Goal: Task Accomplishment & Management: Use online tool/utility

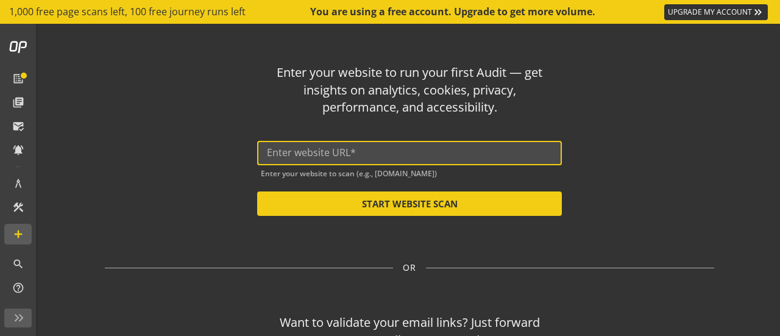
click at [387, 150] on input "text" at bounding box center [409, 153] width 285 height 12
paste input "[URL][DOMAIN_NAME]"
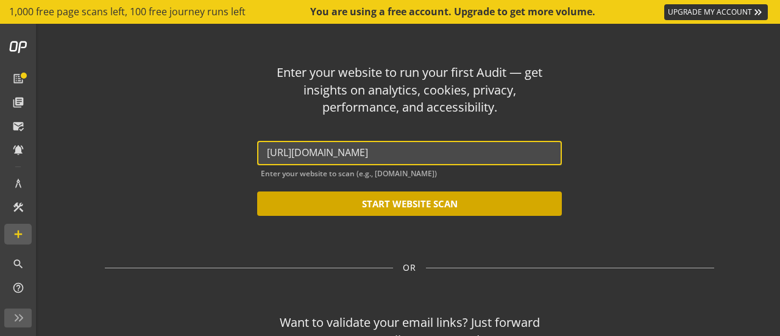
type input "[URL][DOMAIN_NAME]"
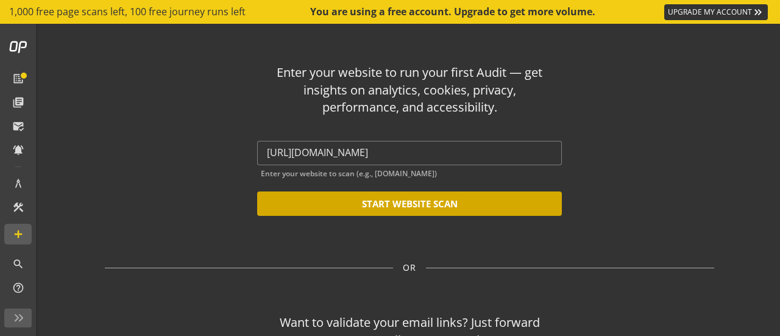
click at [410, 204] on button "START WEBSITE SCAN" at bounding box center [409, 203] width 305 height 24
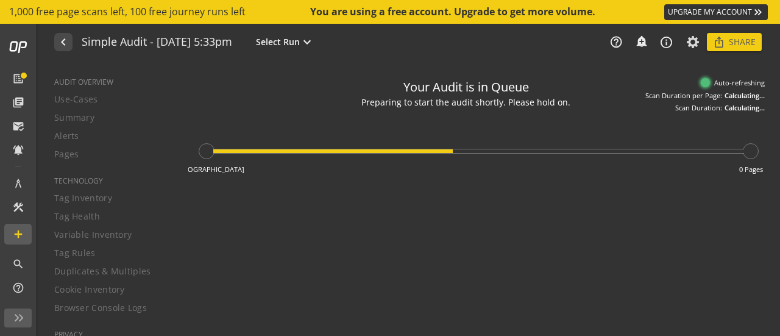
type textarea "Notes can include: -a description of what this audit is validating -changes in …"
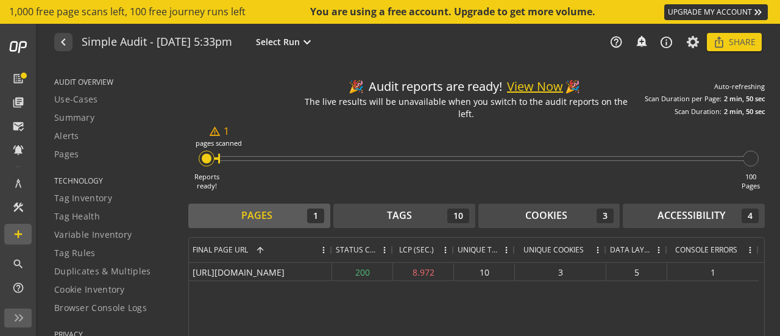
click at [536, 86] on button "View Now" at bounding box center [535, 87] width 56 height 18
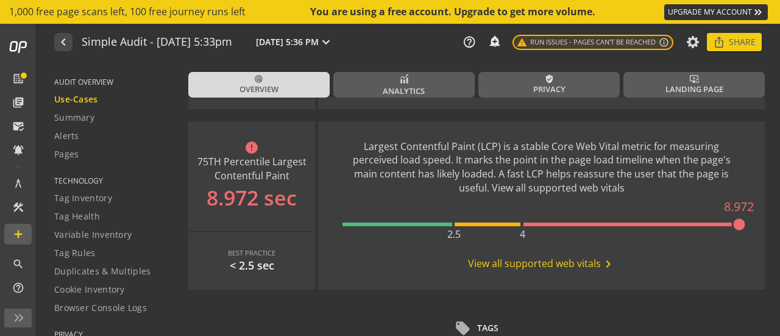
scroll to position [609, 0]
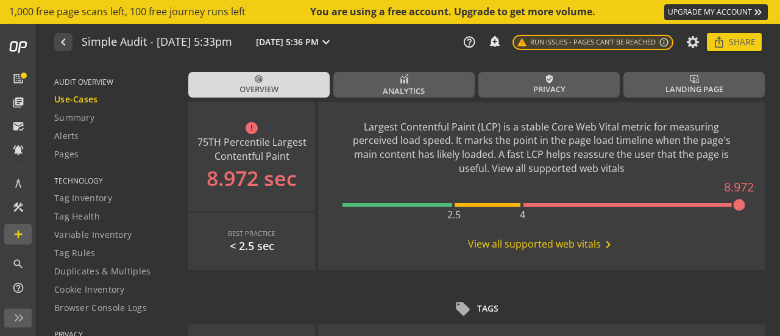
click at [558, 244] on span "View all supported web vitals chevron_right" at bounding box center [541, 244] width 147 height 15
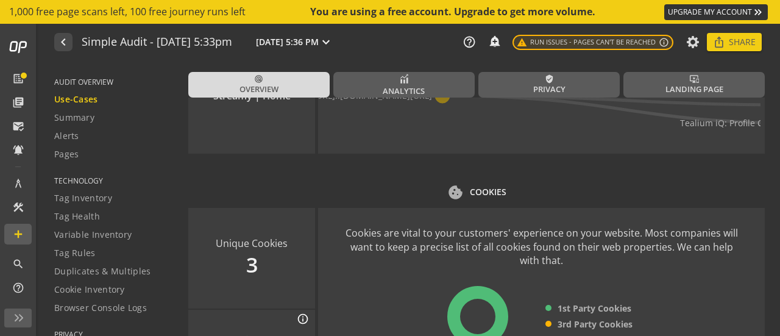
scroll to position [1462, 0]
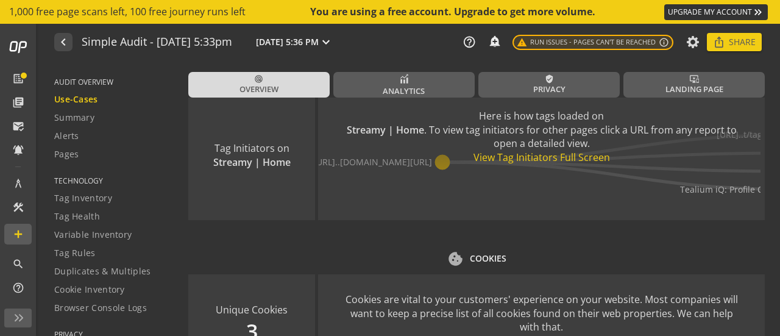
click at [543, 156] on div "View Tag Initiators Full Screen" at bounding box center [541, 157] width 398 height 14
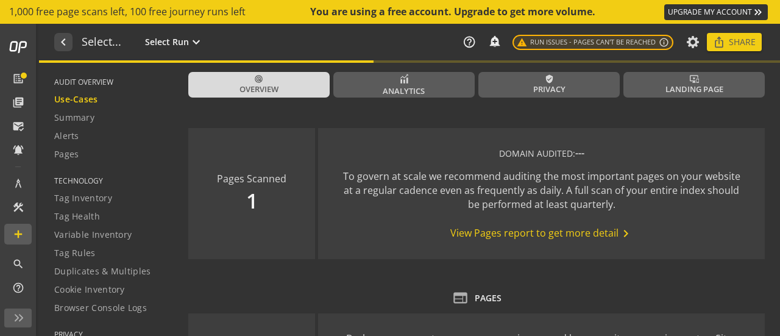
type textarea "Notes can include: -a description of what this audit is validating -changes in …"
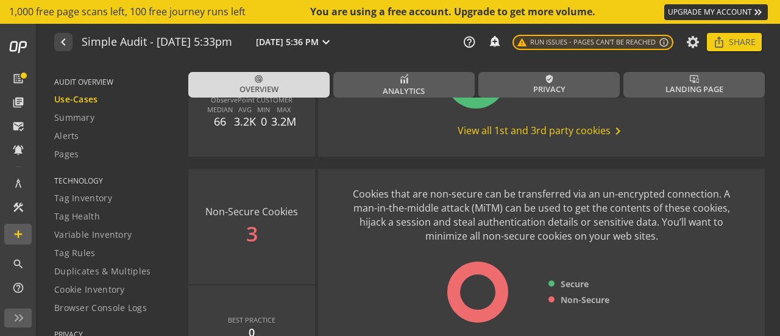
scroll to position [1827, 0]
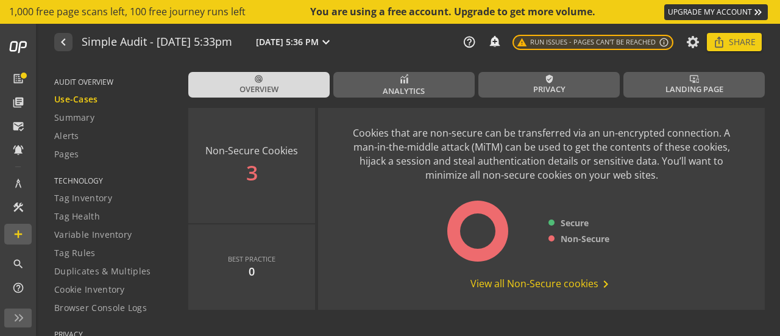
click at [550, 280] on span "View all Non-Secure cookies chevron_right" at bounding box center [541, 283] width 143 height 15
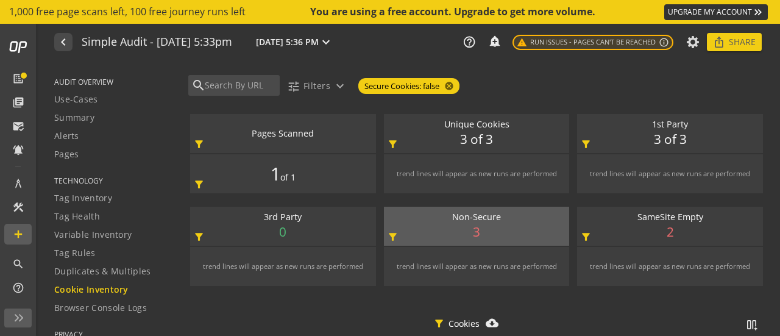
scroll to position [1, 0]
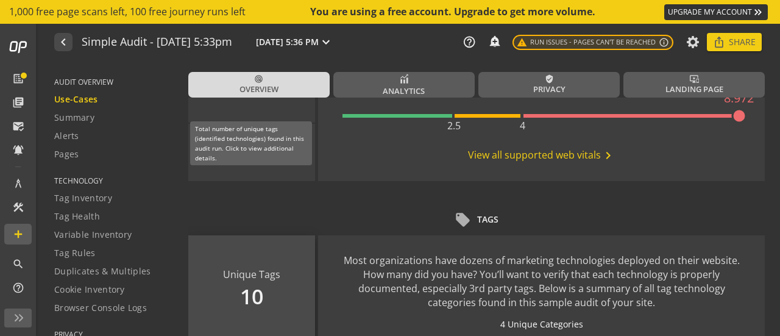
scroll to position [598, 0]
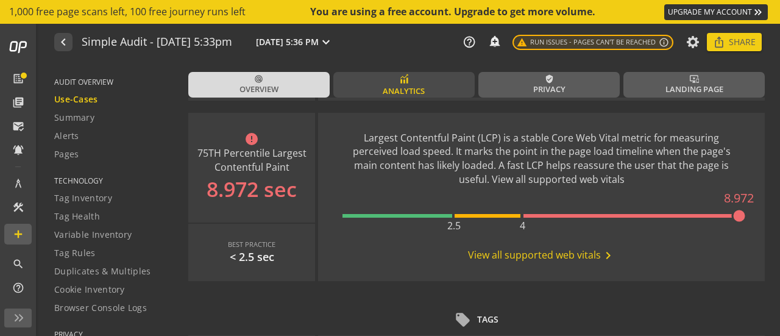
click at [428, 76] on link "Analytics" at bounding box center [403, 85] width 141 height 26
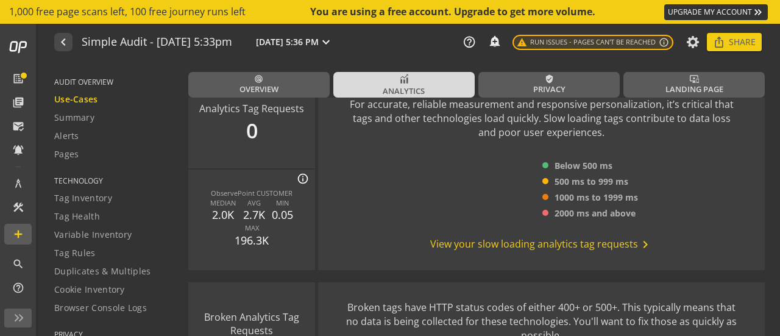
scroll to position [670, 0]
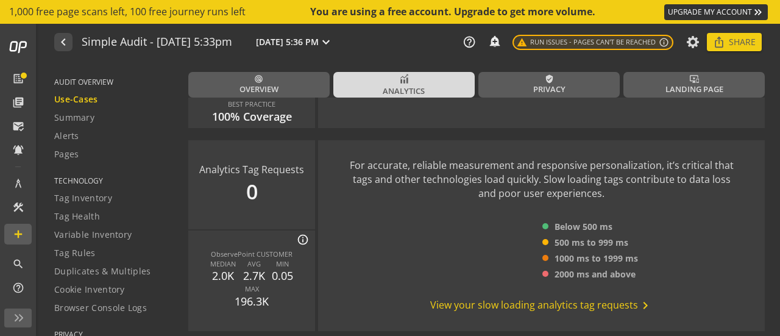
click at [499, 304] on span "View your slow loading analytics tag requests chevron_right" at bounding box center [541, 305] width 222 height 15
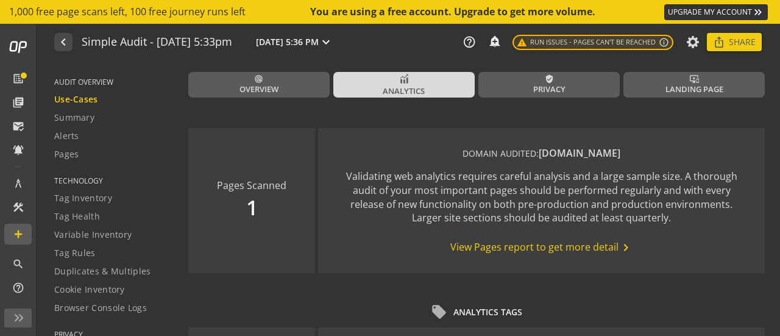
click at [555, 58] on div "navigate_before Simple Audit - [DATE] 5:33pm [DATE] 5:36 PM expand_more help_ou…" at bounding box center [409, 42] width 741 height 37
click at [552, 77] on link "verified_user Privacy" at bounding box center [548, 85] width 141 height 26
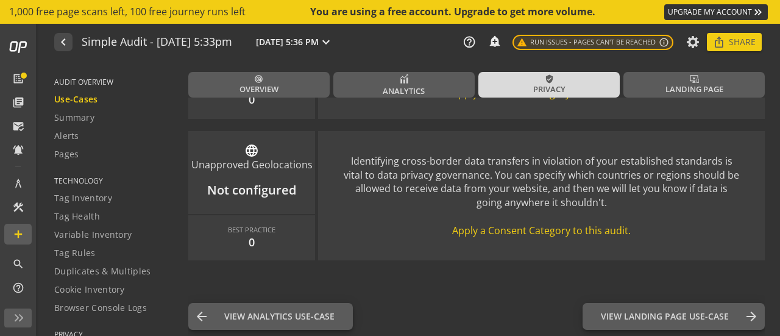
scroll to position [1901, 0]
click at [687, 88] on span "Landing Page" at bounding box center [694, 89] width 58 height 12
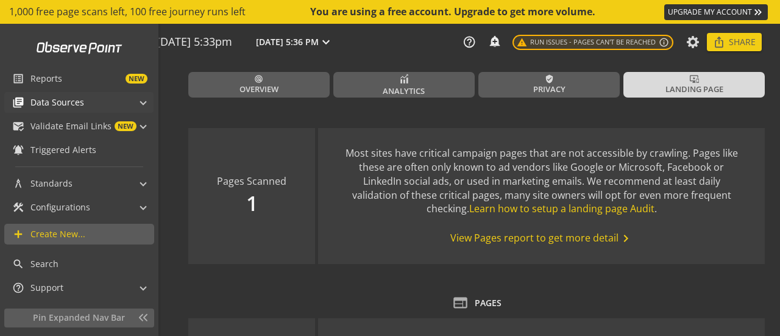
click at [39, 96] on span "Data Sources" at bounding box center [57, 102] width 54 height 12
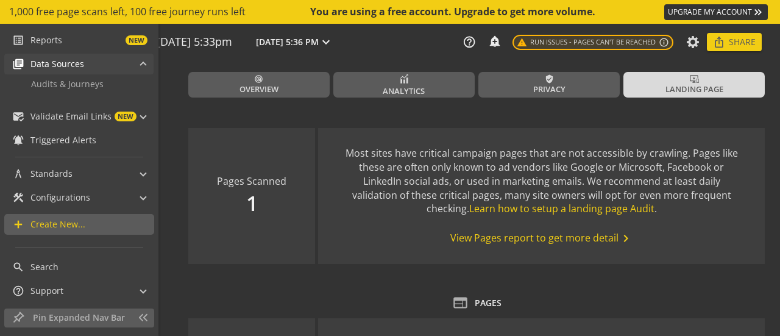
scroll to position [68, 0]
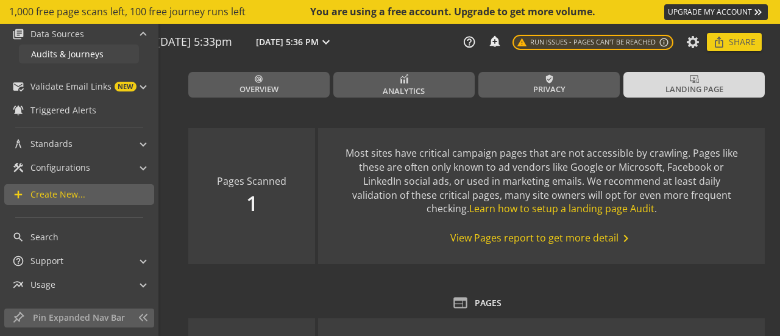
click at [74, 51] on span "Audits & Journeys" at bounding box center [67, 54] width 72 height 12
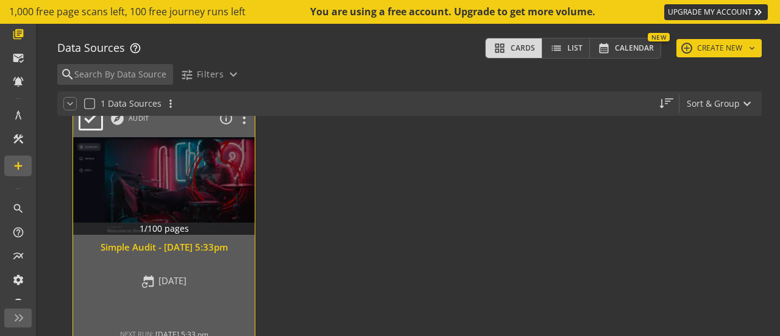
scroll to position [144, 0]
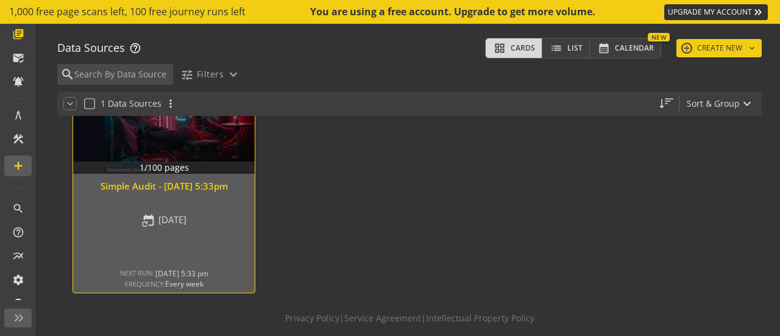
click at [192, 161] on div at bounding box center [164, 125] width 191 height 102
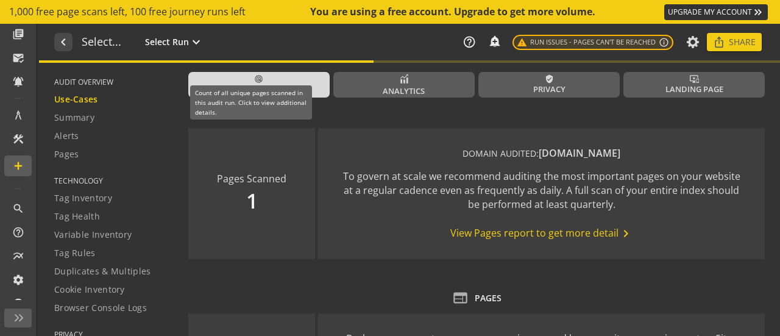
type textarea "Notes can include: -a description of what this audit is validating -changes in …"
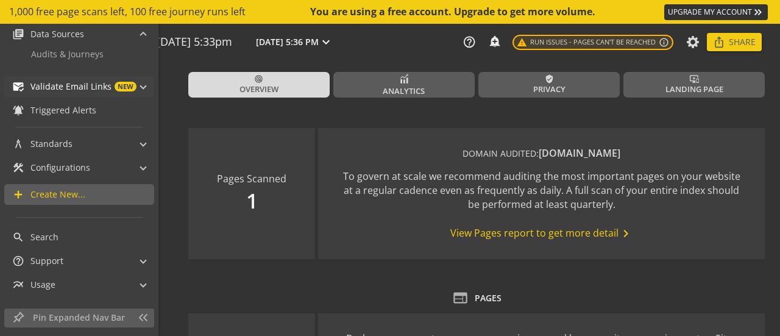
click at [46, 87] on span "Validate Email Links" at bounding box center [70, 86] width 81 height 12
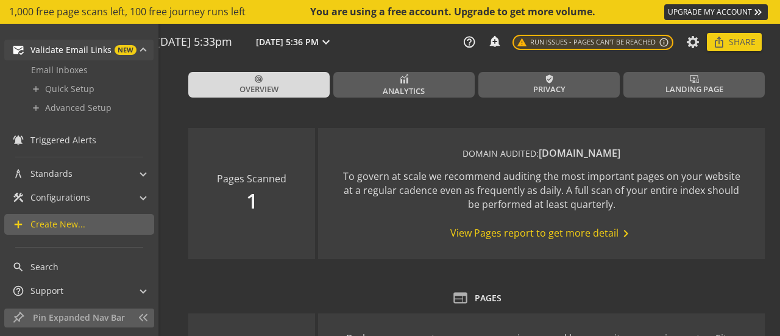
scroll to position [121, 0]
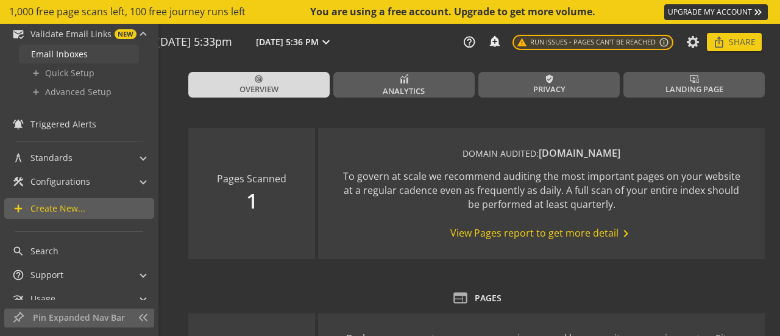
click at [60, 51] on span "Email Inboxes" at bounding box center [59, 54] width 57 height 12
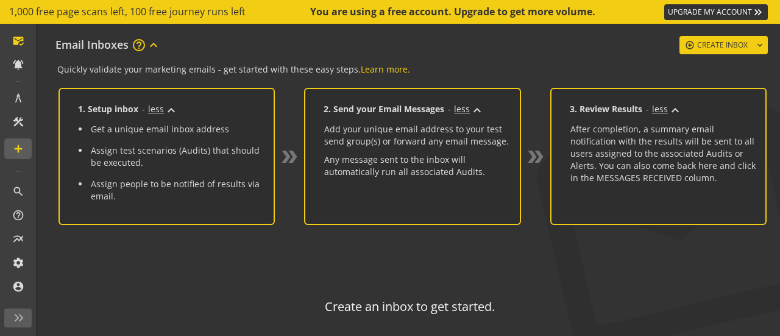
scroll to position [85, 0]
click at [231, 258] on div "Create an inbox to get started." at bounding box center [409, 284] width 716 height 70
click at [381, 312] on h2 "Create an inbox to get started." at bounding box center [409, 306] width 716 height 13
click at [141, 42] on mat-icon "help_outline" at bounding box center [139, 45] width 15 height 15
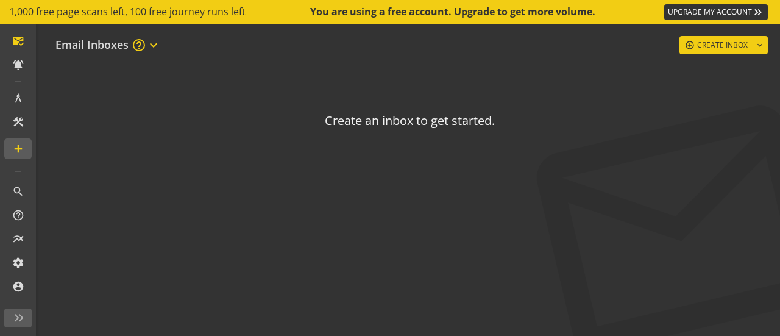
click at [141, 42] on mat-icon "help_outline" at bounding box center [139, 45] width 15 height 15
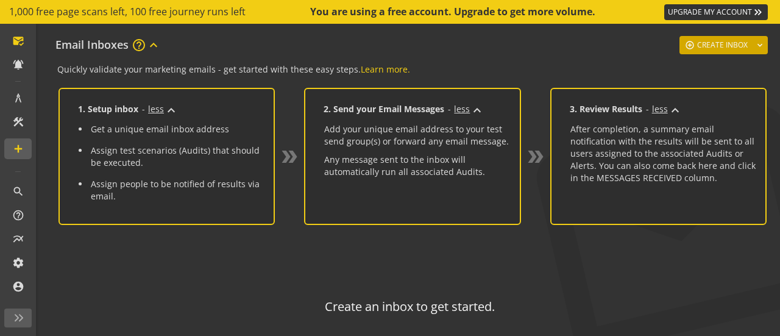
click at [717, 47] on span "Create Inbox" at bounding box center [722, 45] width 51 height 22
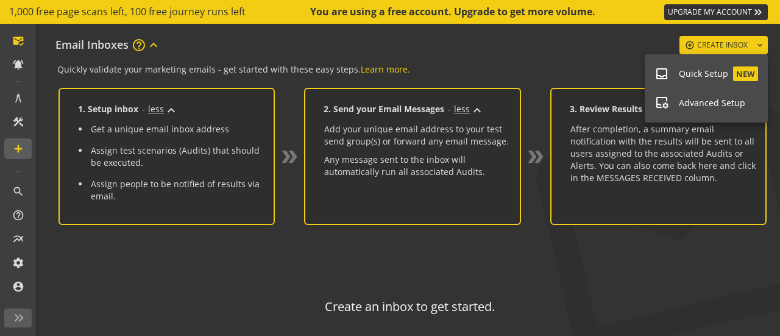
click at [711, 72] on span "Quick Setup" at bounding box center [702, 74] width 49 height 12
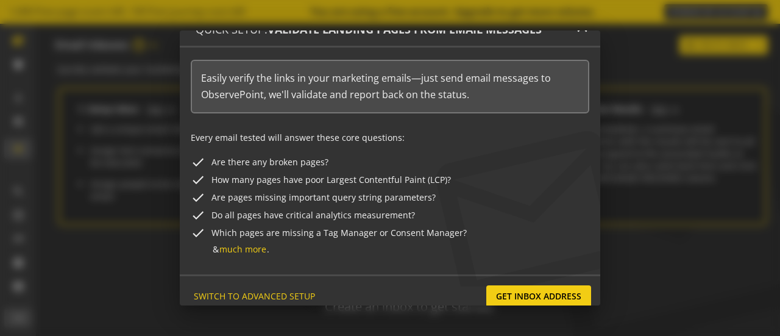
scroll to position [29, 0]
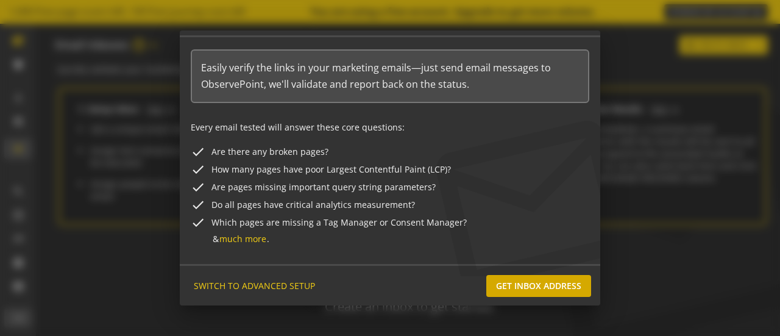
click at [519, 287] on span "Get Inbox Address" at bounding box center [538, 286] width 85 height 22
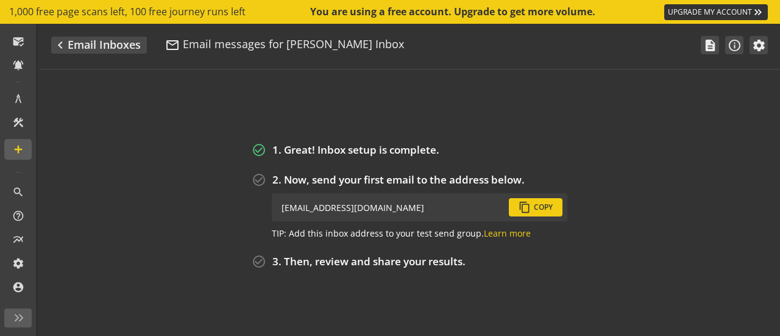
scroll to position [85, 0]
click at [247, 139] on div "check_circle_outline 1. Great! Inbox setup is complete. check_circle_outline 2.…" at bounding box center [409, 202] width 741 height 266
click at [62, 44] on mat-icon "navigate_before" at bounding box center [60, 45] width 15 height 15
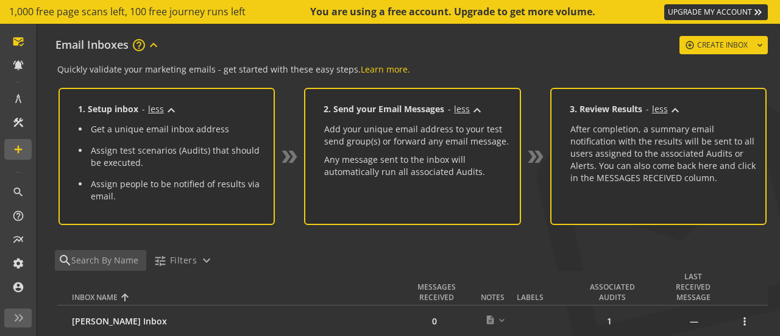
scroll to position [85, 0]
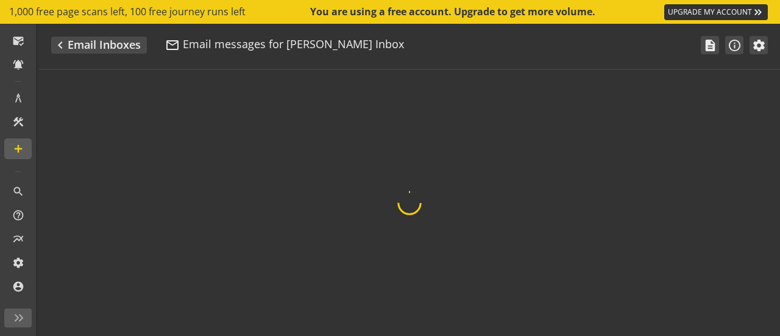
scroll to position [85, 0]
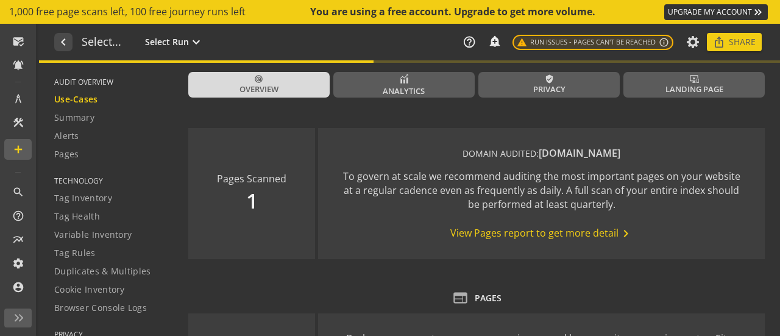
type textarea "Notes can include: -a description of what this audit is validating -changes in …"
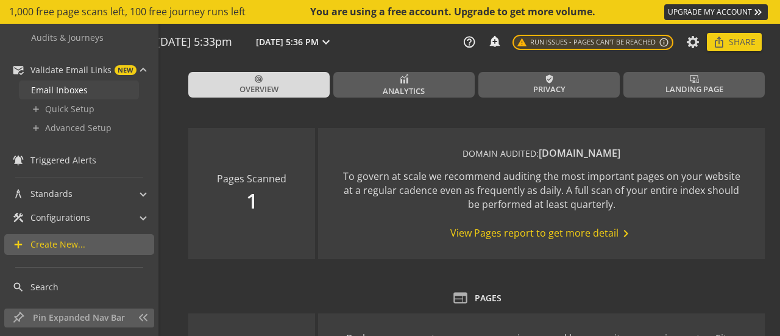
click at [58, 88] on span "Email Inboxes" at bounding box center [59, 90] width 57 height 12
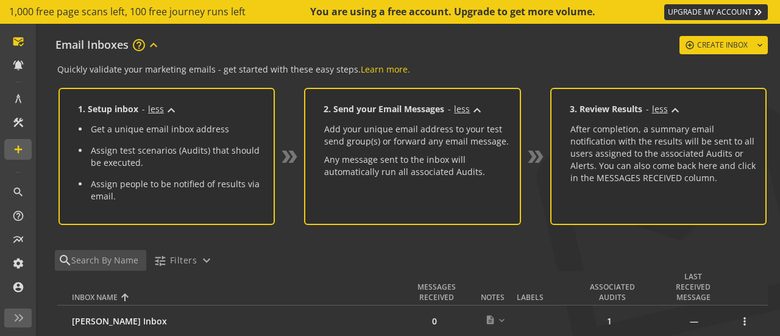
click at [239, 233] on div "Quickly validate your marketing emails - get started with these easy steps. Lea…" at bounding box center [412, 156] width 710 height 186
